Goal: Task Accomplishment & Management: Manage account settings

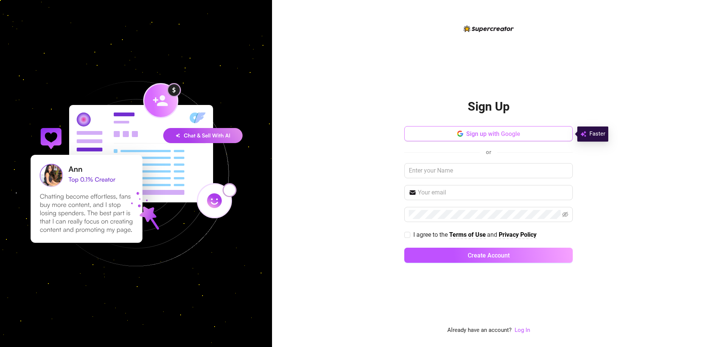
click at [492, 133] on span "Sign up with Google" at bounding box center [493, 133] width 54 height 7
click at [519, 329] on link "Log In" at bounding box center [522, 330] width 15 height 7
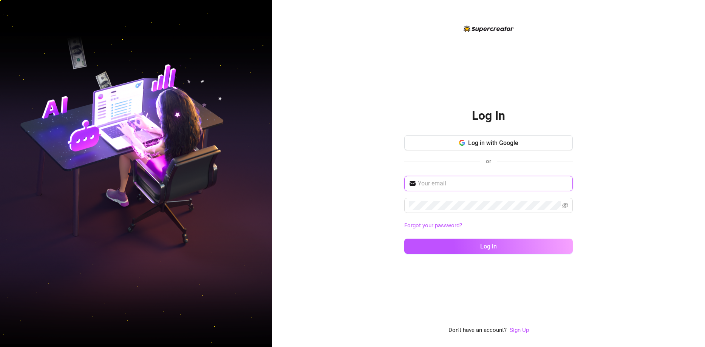
click at [470, 180] on input "text" at bounding box center [493, 183] width 150 height 9
type input "[EMAIL_ADDRESS][DOMAIN_NAME]"
click at [404, 239] on button "Log in" at bounding box center [488, 246] width 169 height 15
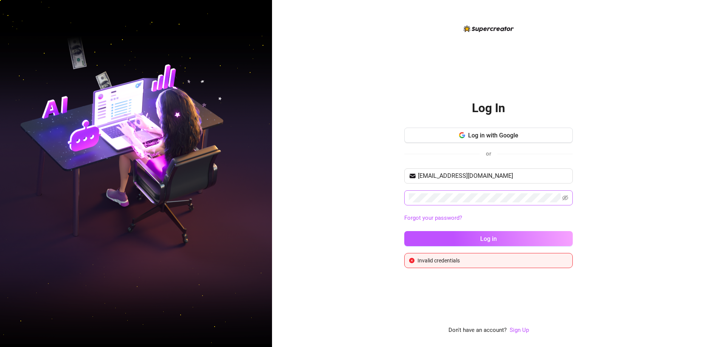
click at [408, 198] on span at bounding box center [488, 197] width 169 height 15
click at [404, 231] on button "Log in" at bounding box center [488, 238] width 169 height 15
click at [565, 198] on icon "eye-invisible" at bounding box center [565, 197] width 6 height 5
click at [404, 231] on button "Log in" at bounding box center [488, 238] width 169 height 15
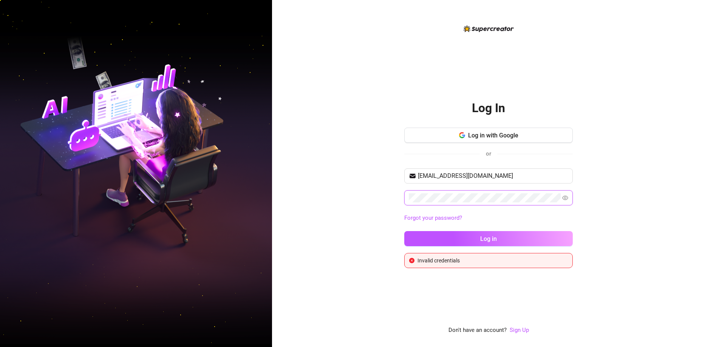
click at [310, 205] on div "Log In Log in with Google or [EMAIL_ADDRESS][DOMAIN_NAME] Forgot your password?…" at bounding box center [488, 173] width 433 height 347
click at [470, 229] on div "[EMAIL_ADDRESS][DOMAIN_NAME] Forgot your password? Log in" at bounding box center [488, 211] width 169 height 85
click at [472, 239] on button "Log in" at bounding box center [488, 238] width 169 height 15
click at [404, 231] on button "Log in" at bounding box center [488, 238] width 169 height 15
